Goal: Task Accomplishment & Management: Use online tool/utility

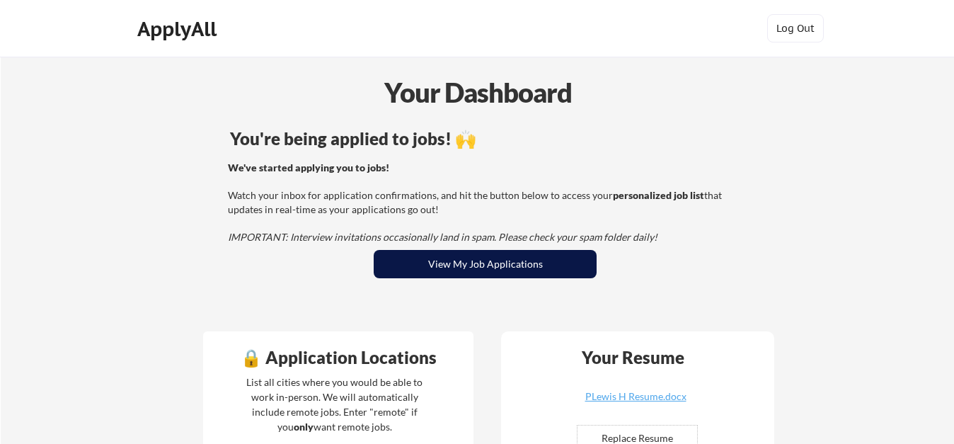
drag, startPoint x: 468, startPoint y: 266, endPoint x: 641, endPoint y: 329, distance: 184.1
click at [470, 266] on button "View My Job Applications" at bounding box center [485, 264] width 223 height 28
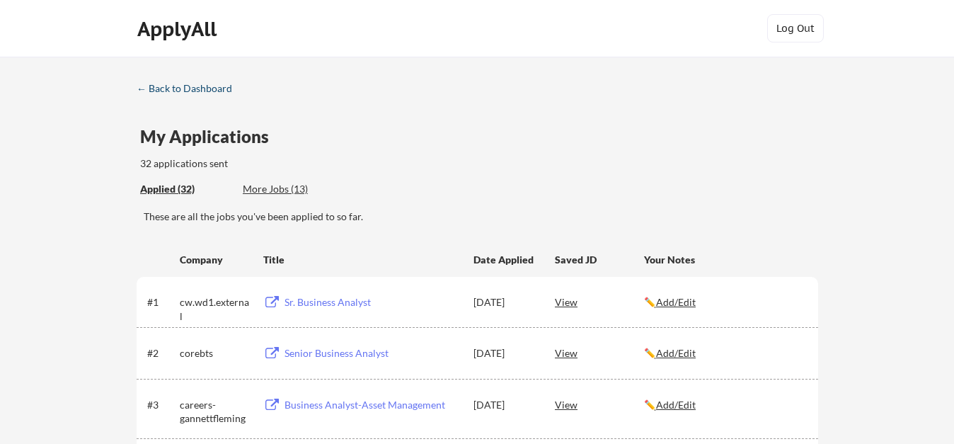
click at [219, 87] on div "← Back to Dashboard" at bounding box center [190, 89] width 106 height 10
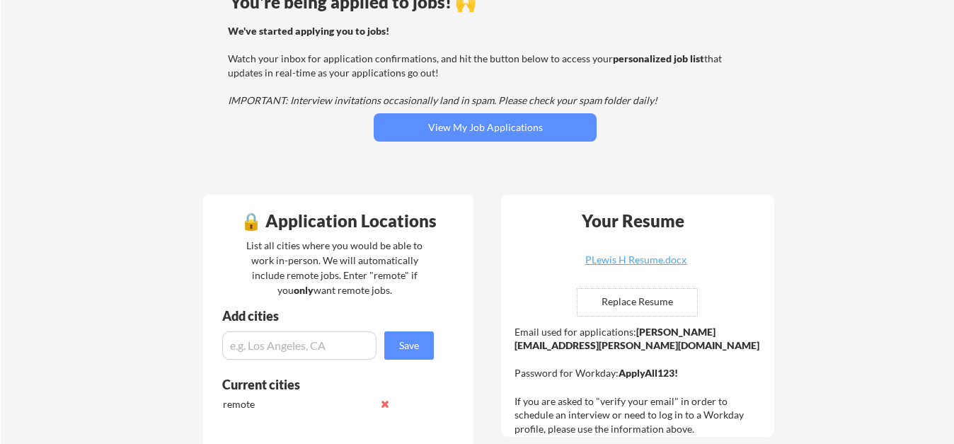
scroll to position [212, 0]
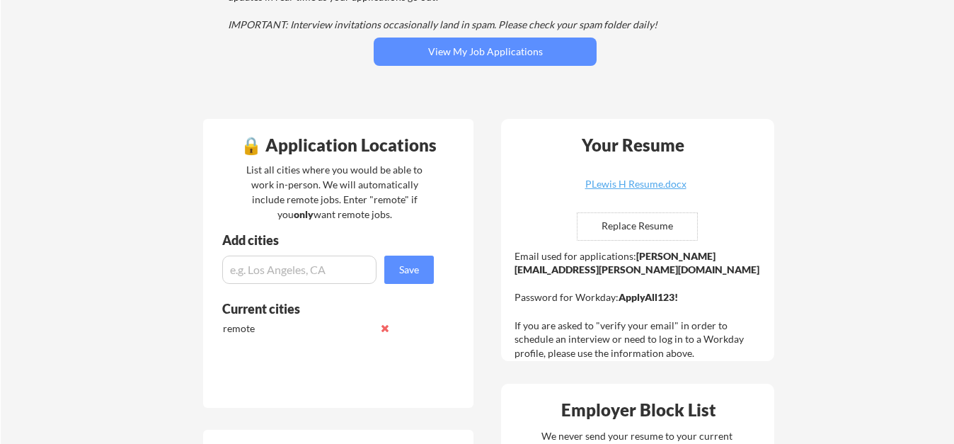
click at [663, 230] on input "file" at bounding box center [638, 226] width 120 height 27
type input "C:\fakepath\PLewis H Resume (1).pdf"
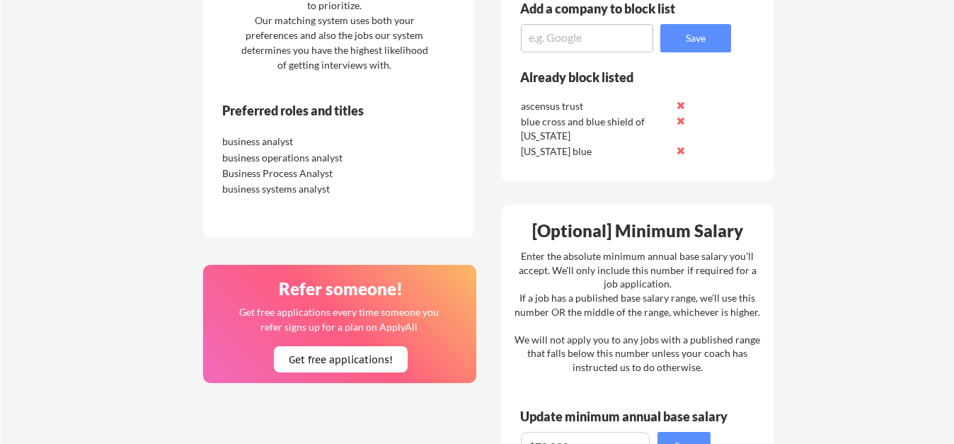
scroll to position [850, 0]
